Goal: Information Seeking & Learning: Understand process/instructions

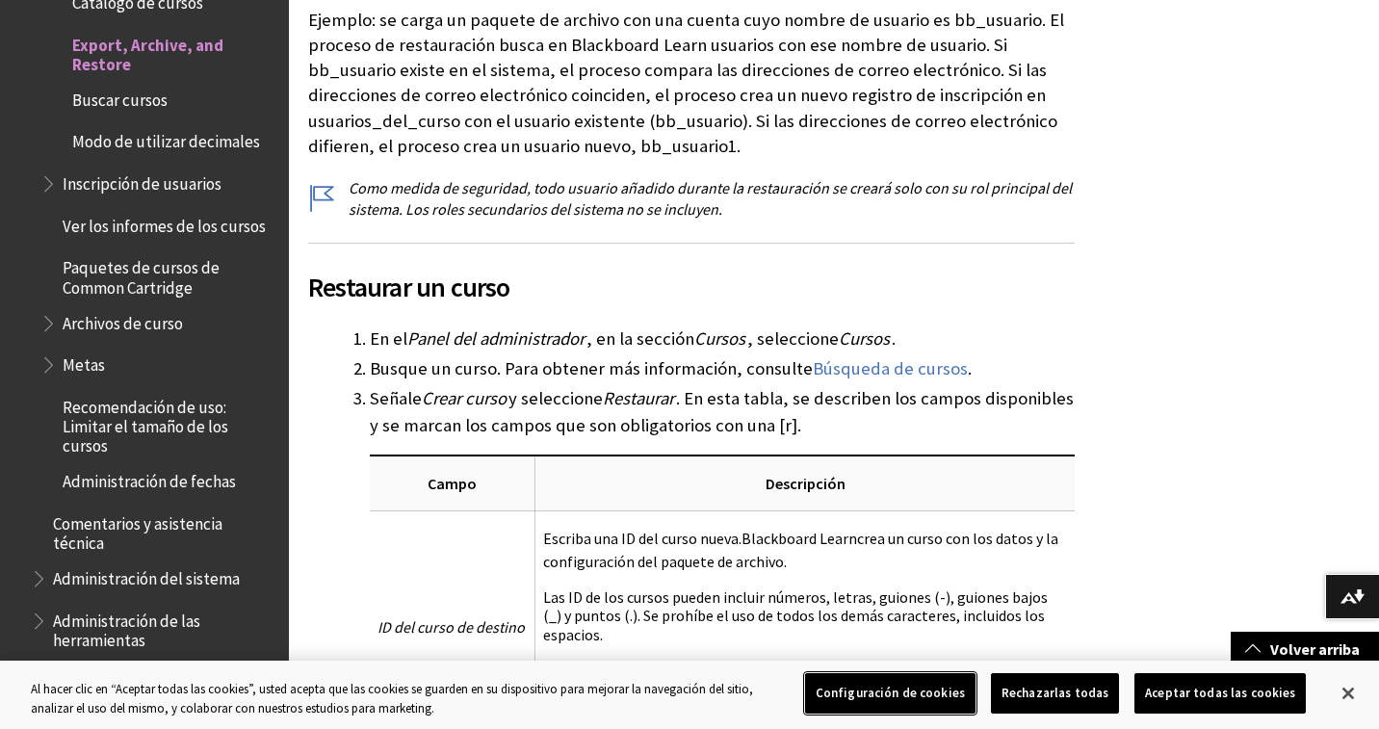
scroll to position [5596, 0]
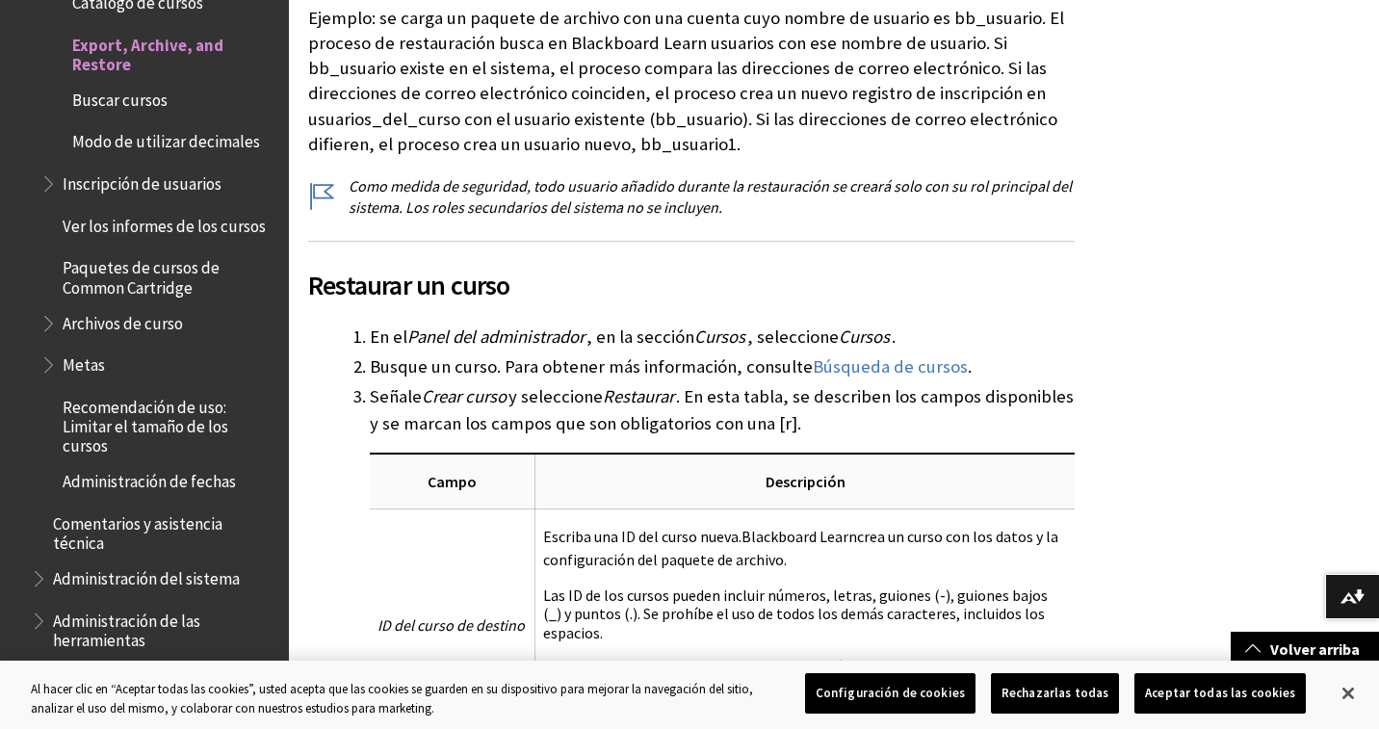
click at [499, 326] on span "Panel del administrador" at bounding box center [495, 337] width 177 height 22
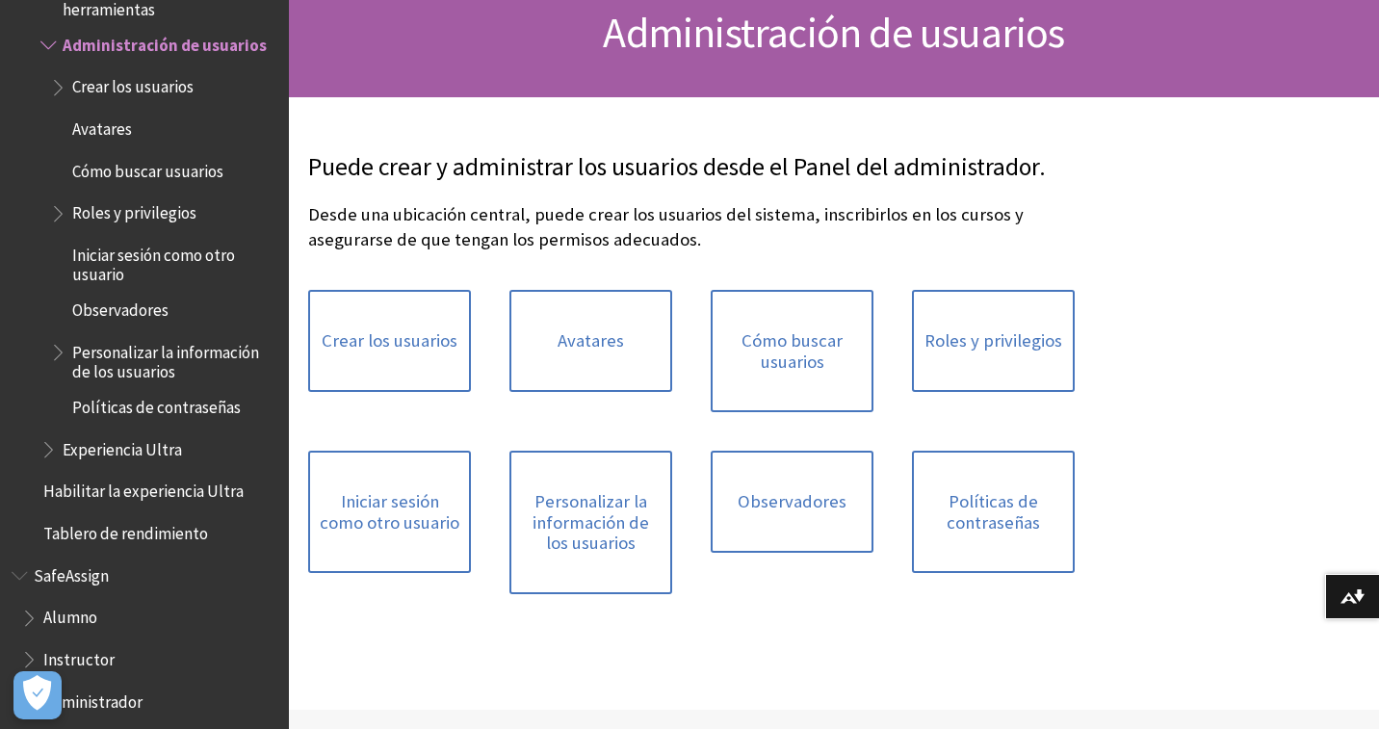
scroll to position [215, 0]
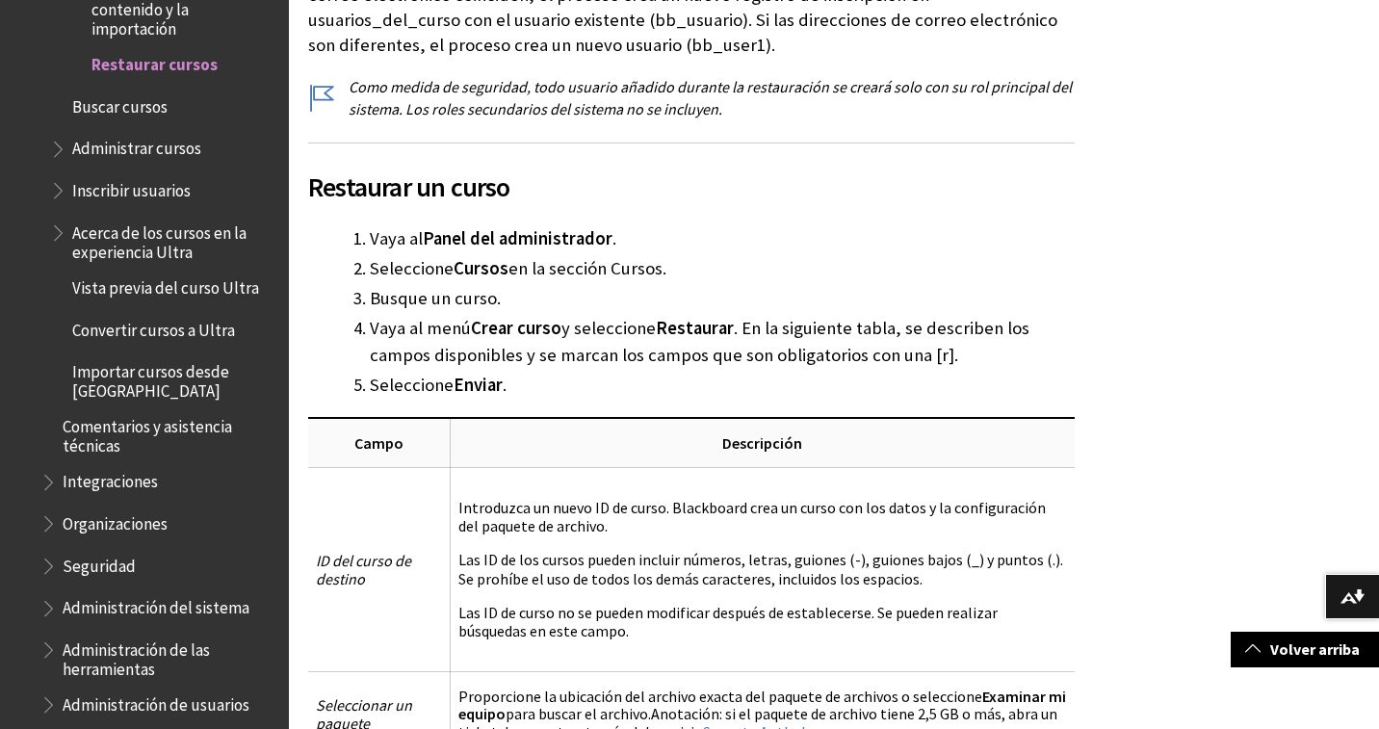
scroll to position [2057, 0]
click at [479, 255] on span "Cursos" at bounding box center [481, 266] width 55 height 22
click at [404, 253] on li "Seleccione Cursos en la sección Cursos." at bounding box center [722, 266] width 705 height 27
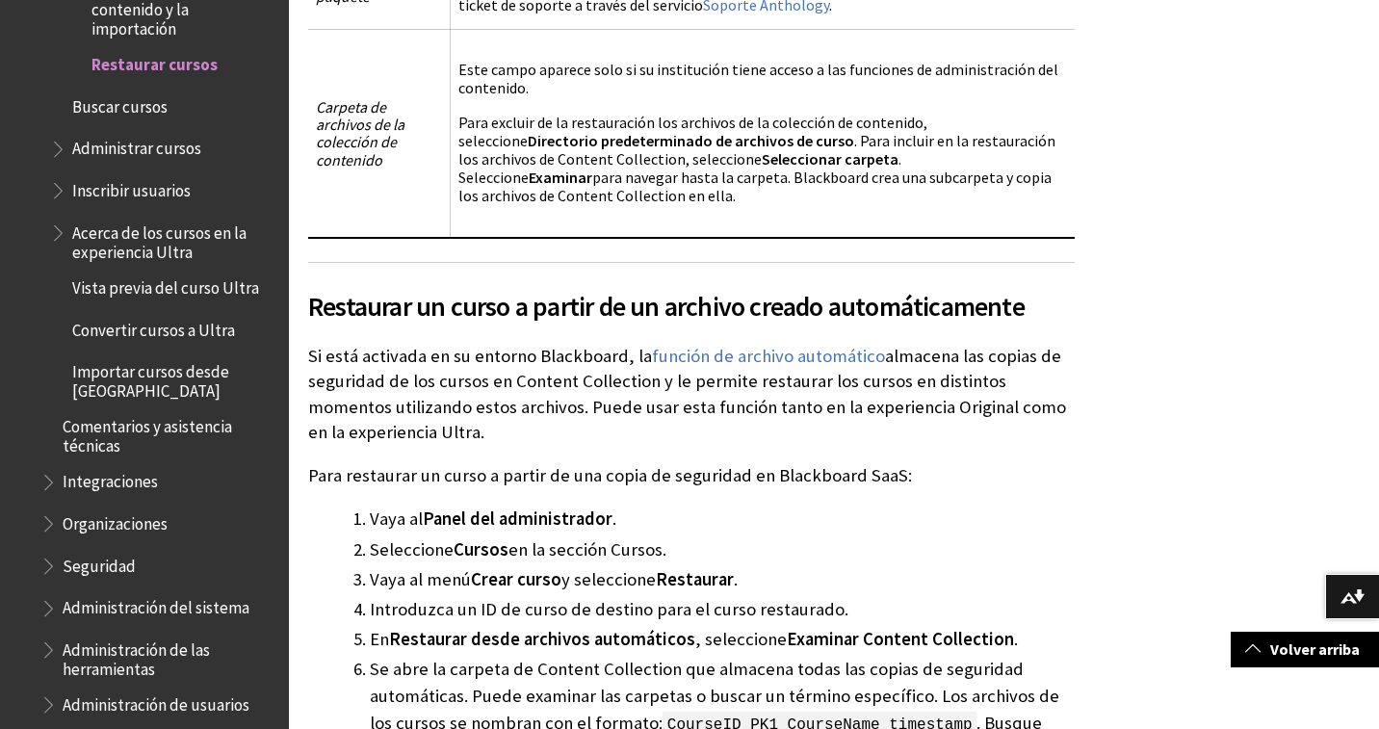
scroll to position [2788, 0]
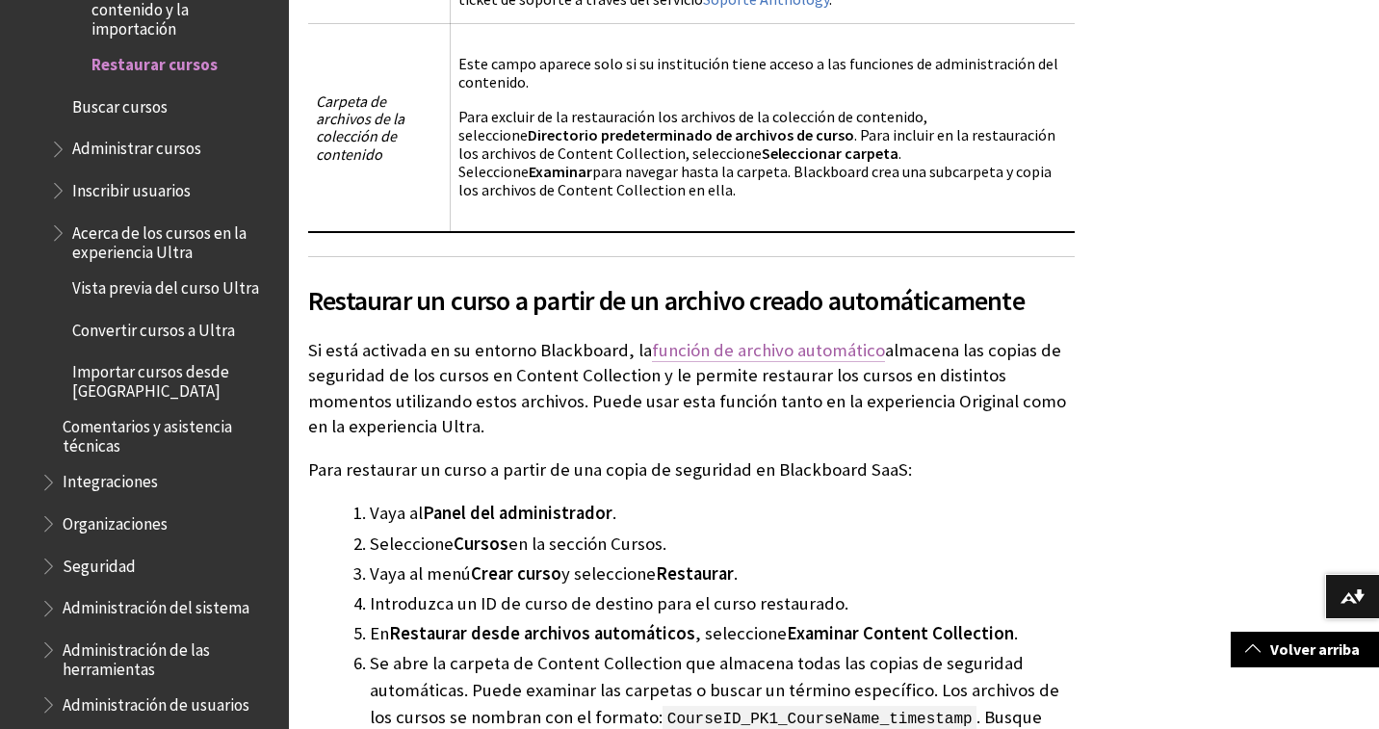
click at [763, 339] on link "función de archivo automático" at bounding box center [768, 350] width 233 height 23
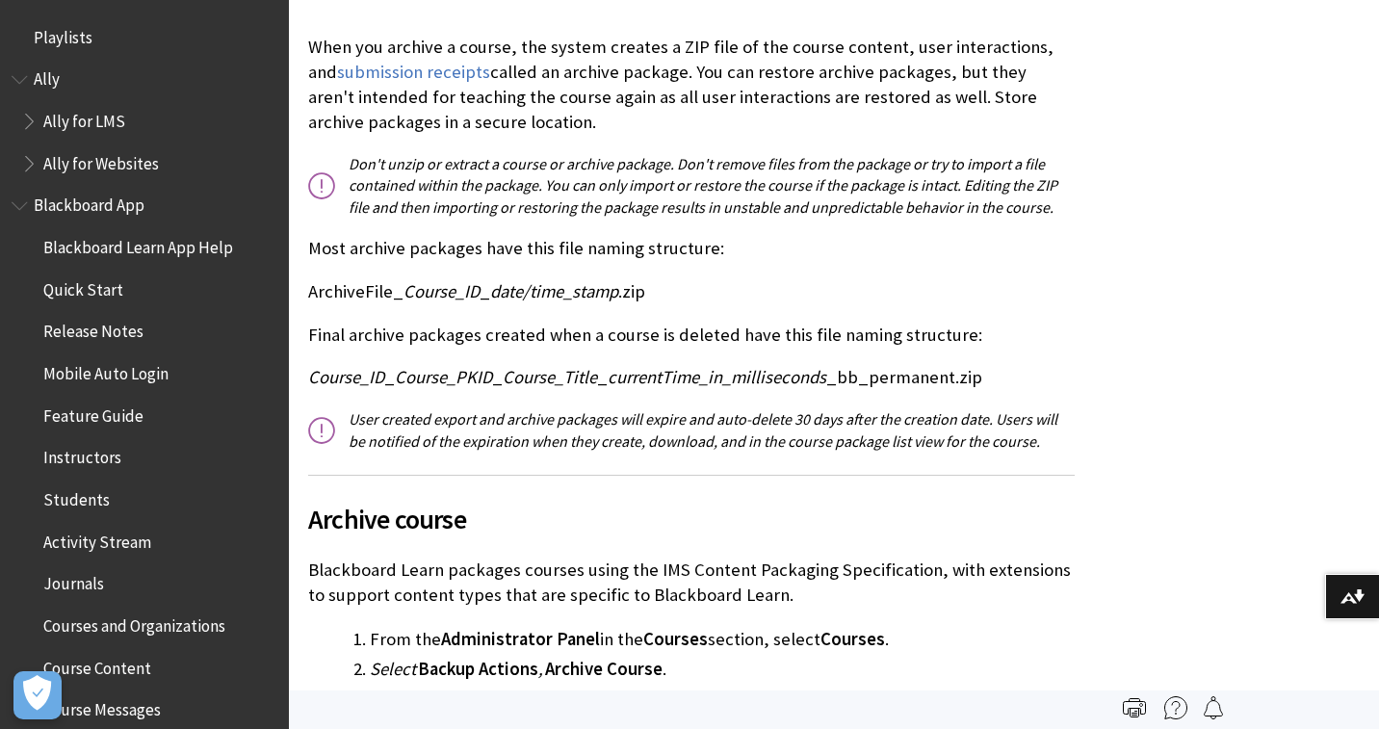
scroll to position [2470, 0]
